Goal: Use online tool/utility: Utilize a website feature to perform a specific function

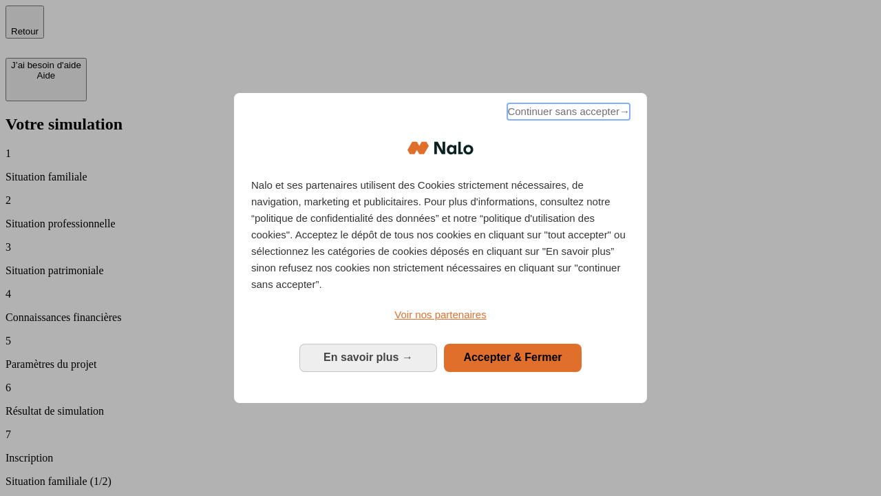
click at [567, 114] on span "Continuer sans accepter →" at bounding box center [568, 111] width 123 height 17
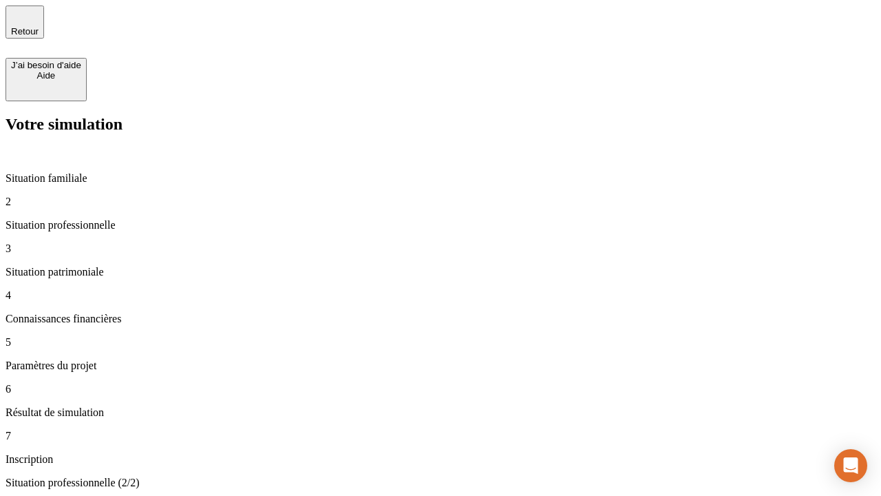
type input "70 000"
type input "1 000"
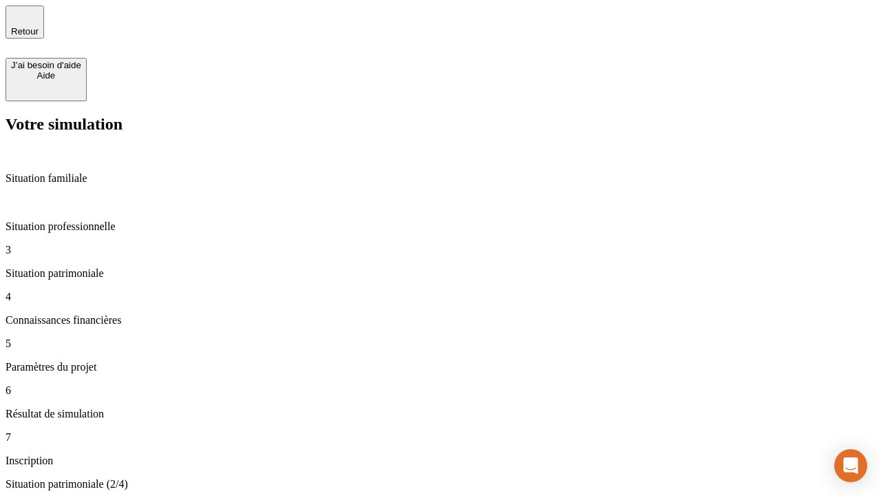
type input "800"
type input "6"
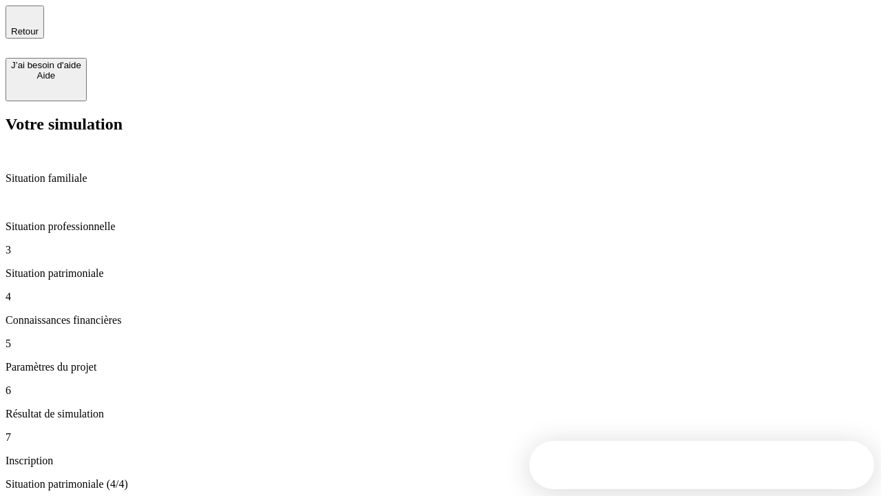
type input "400"
type input "3"
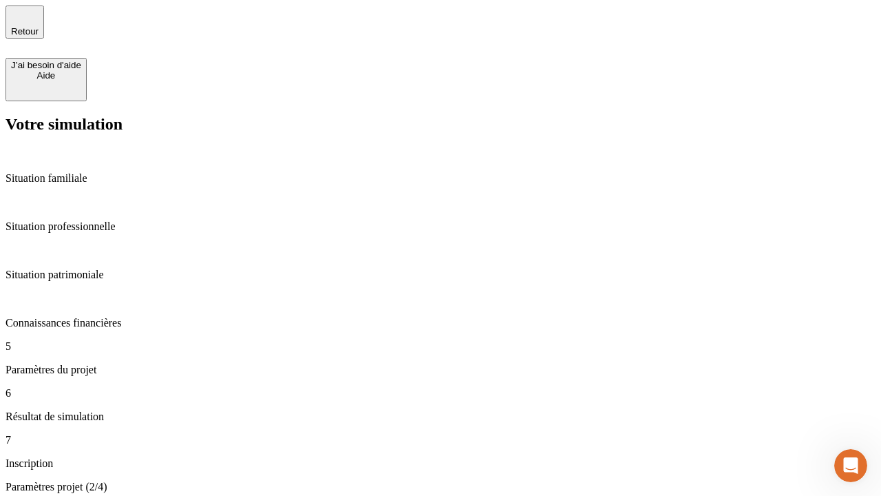
type input "35"
type input "500"
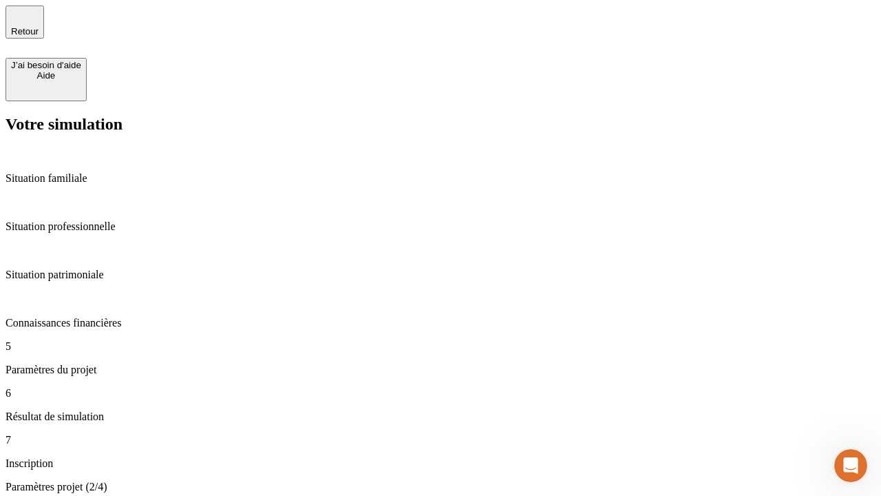
type input "640"
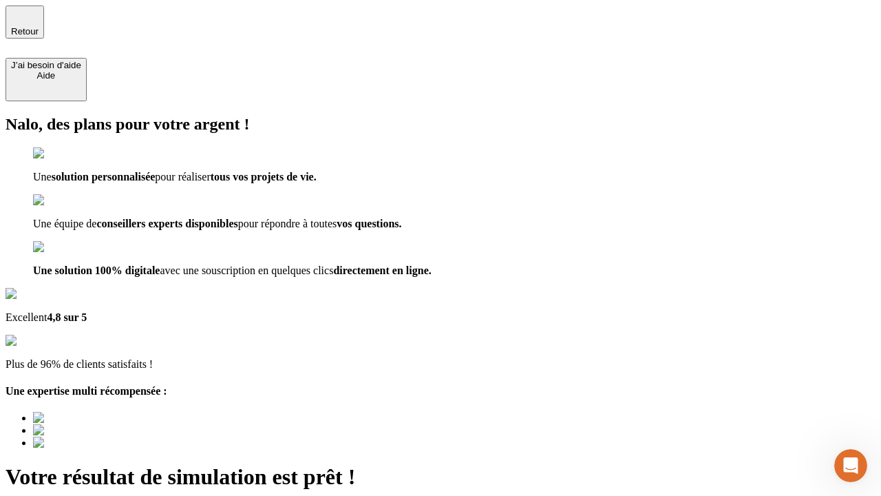
type input "[EMAIL_ADDRESS][DOMAIN_NAME]"
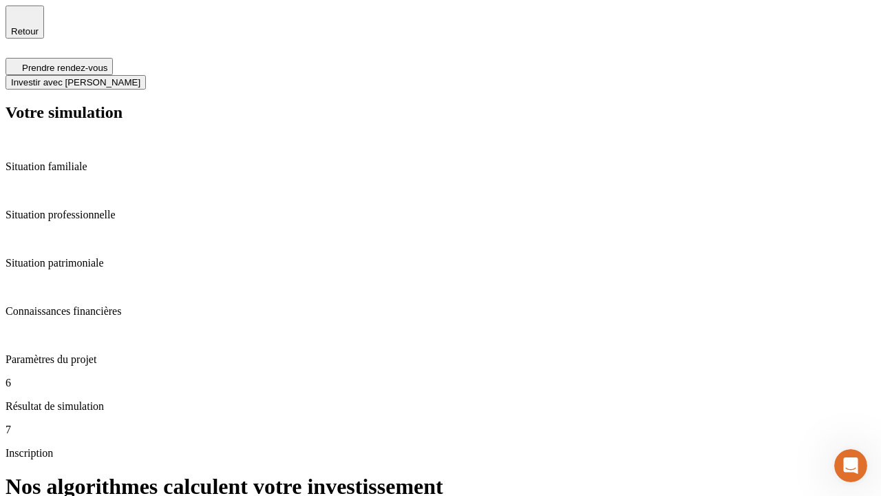
scroll to position [6, 0]
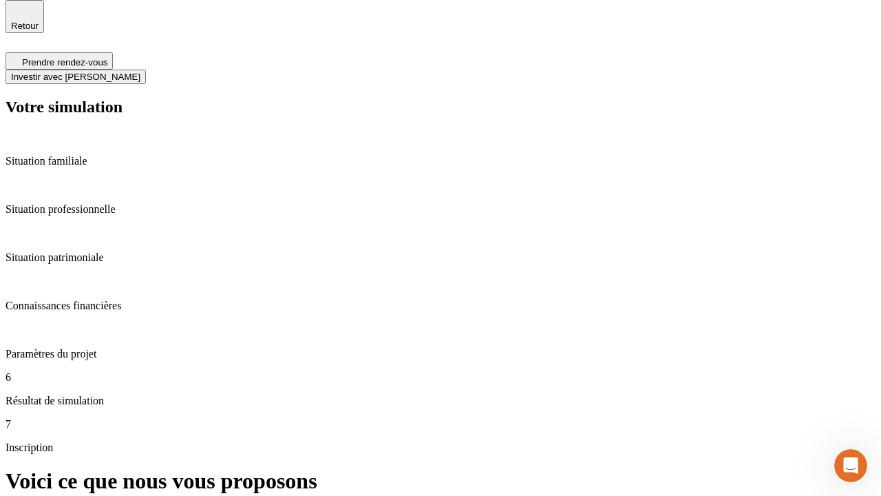
click at [140, 72] on span "Investir avec [PERSON_NAME]" at bounding box center [75, 77] width 129 height 10
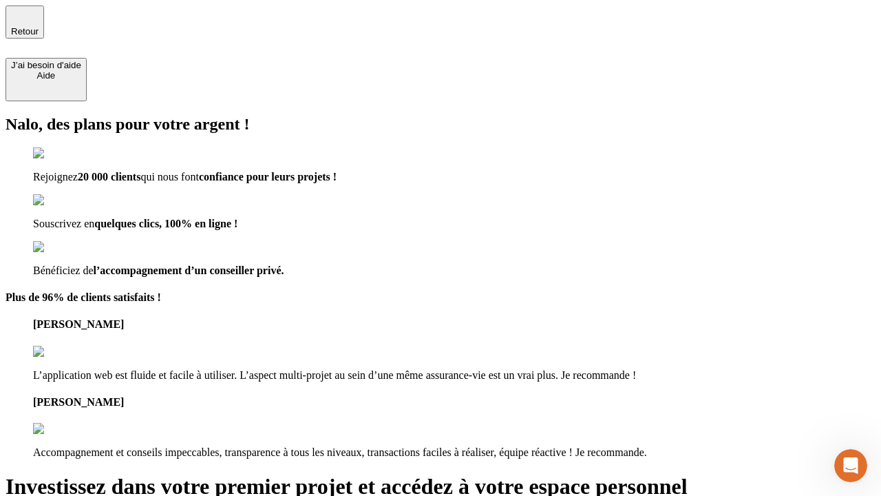
type input "abc"
